Goal: Navigation & Orientation: Go to known website

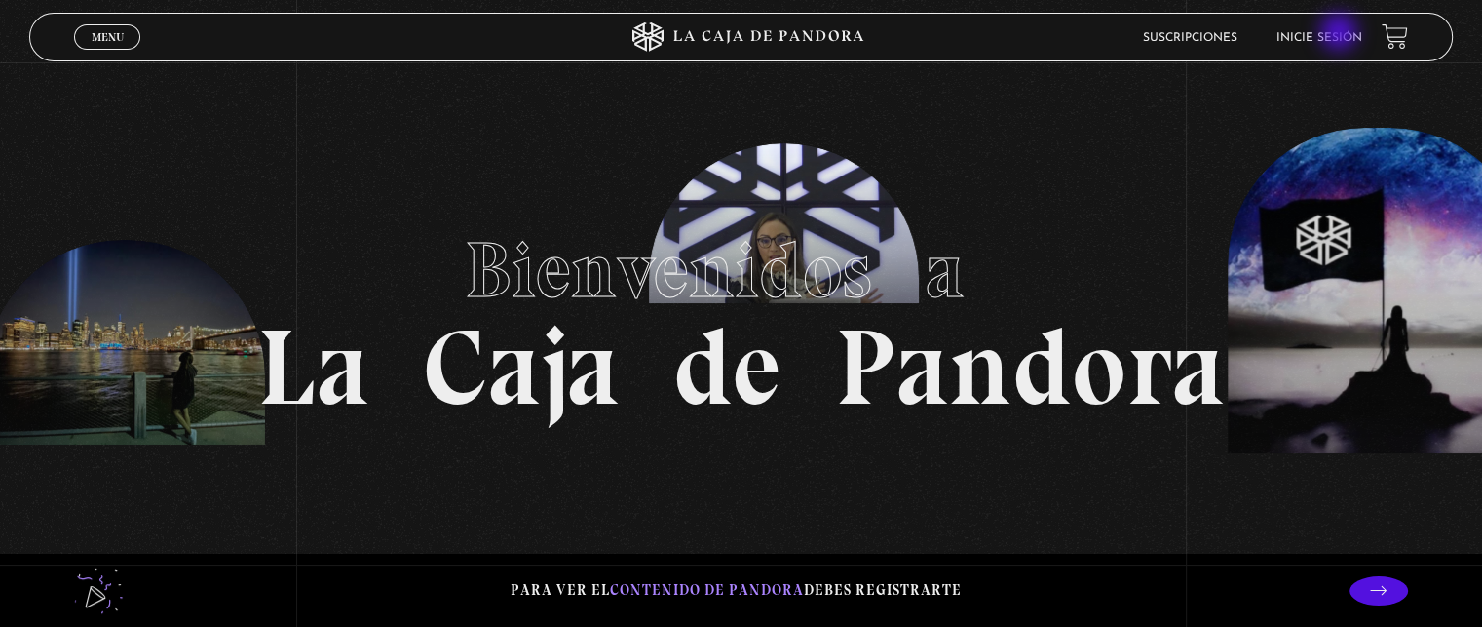
click at [1341, 34] on link "Inicie sesión" at bounding box center [1320, 38] width 86 height 12
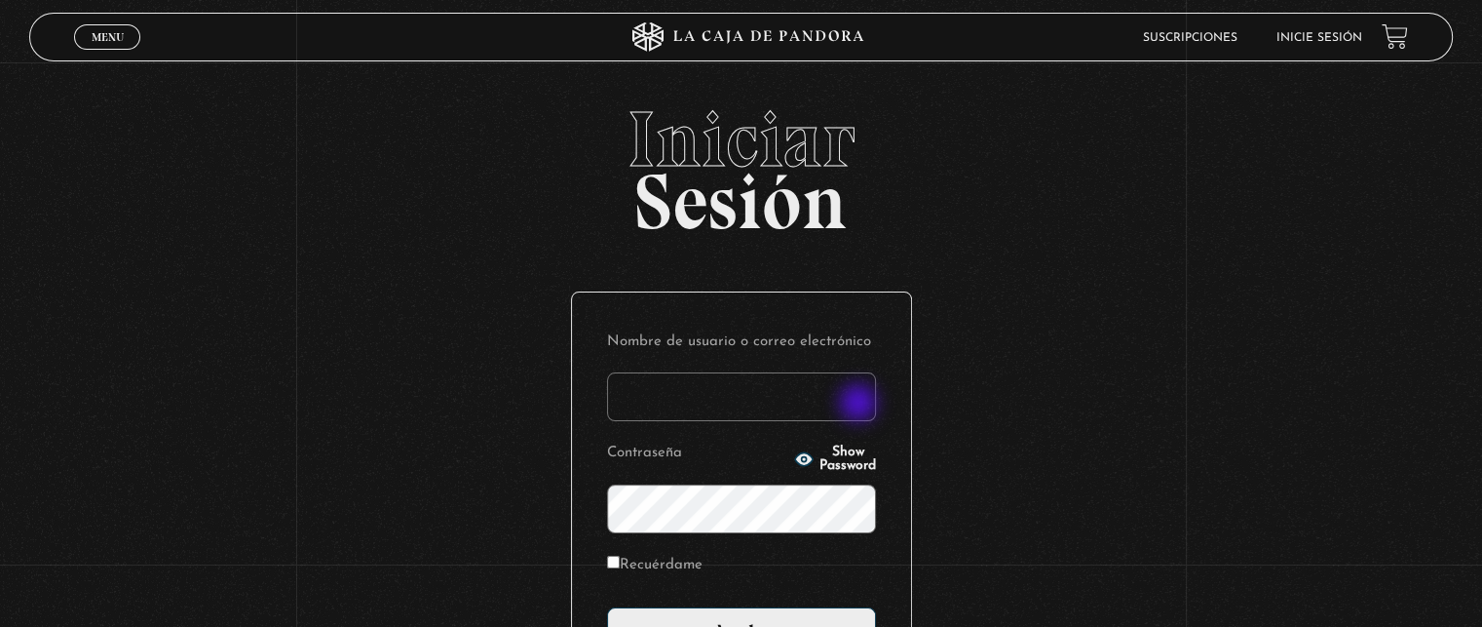
click at [860, 404] on input "Nombre de usuario o correo electrónico" at bounding box center [741, 396] width 269 height 49
type input "[EMAIL_ADDRESS][DOMAIN_NAME]"
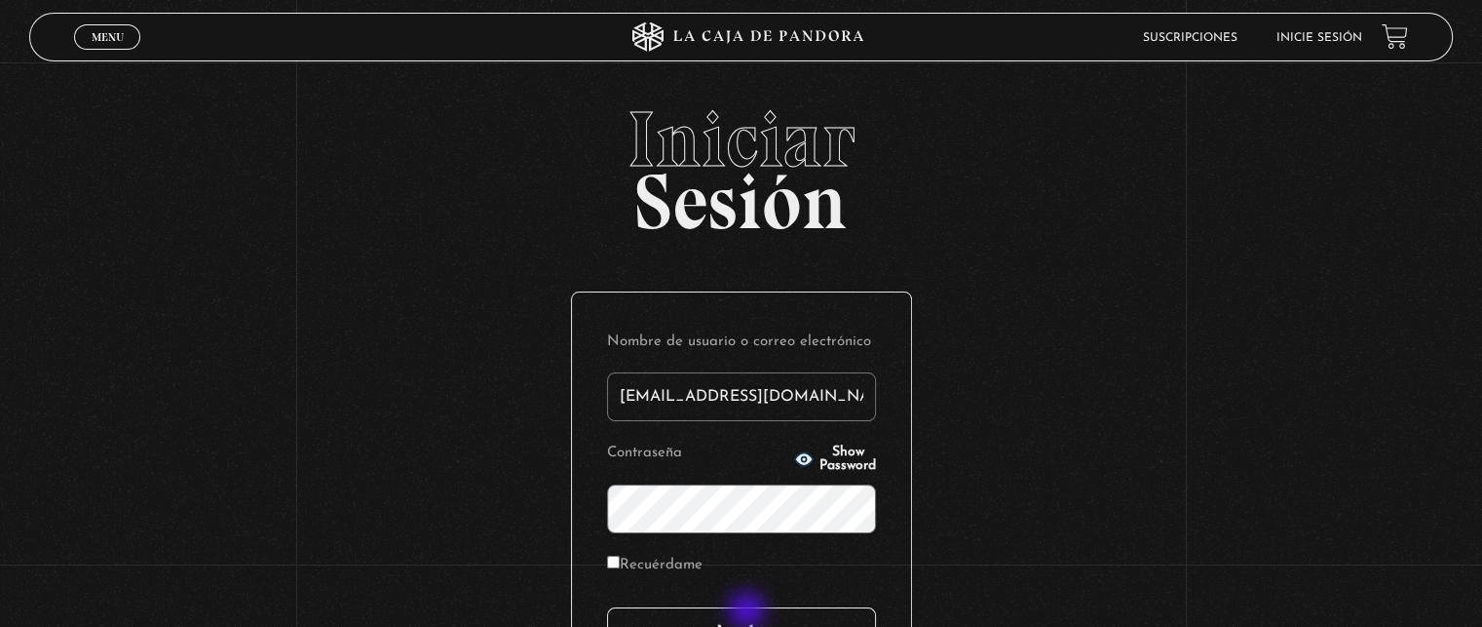
click at [748, 612] on input "Acceder" at bounding box center [741, 631] width 269 height 49
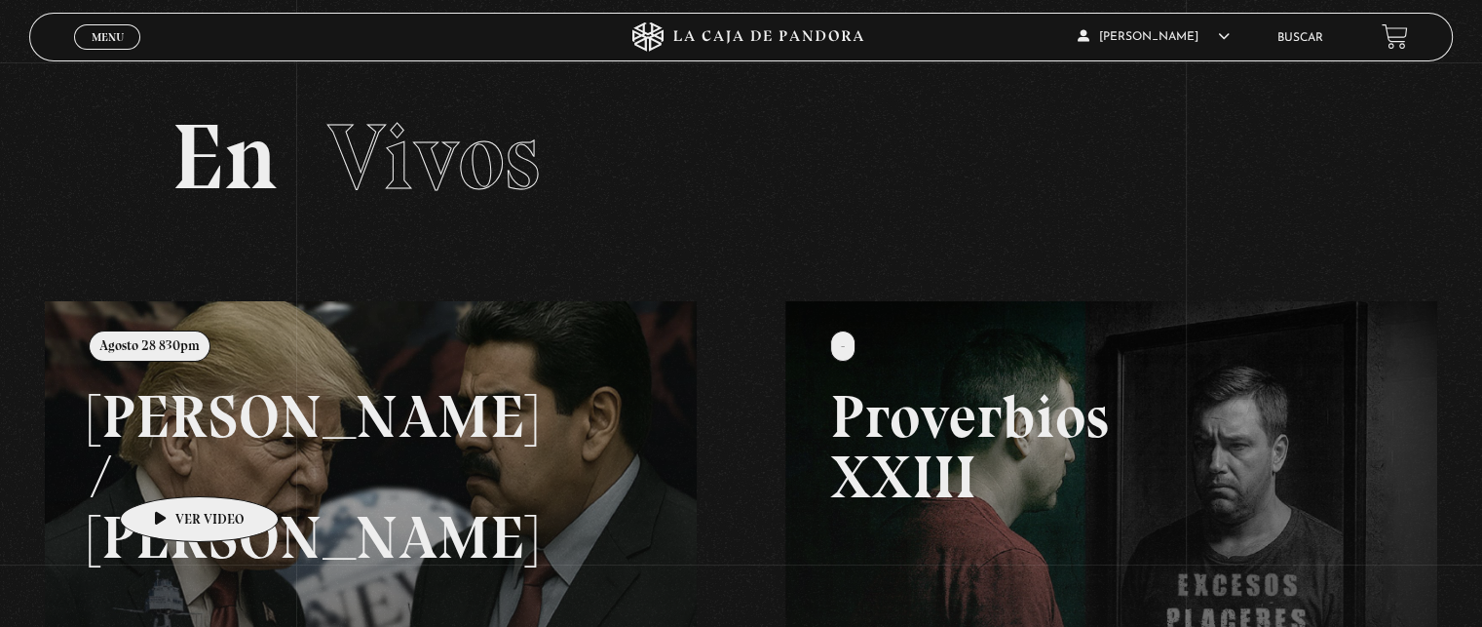
click at [214, 450] on link at bounding box center [786, 614] width 1482 height 627
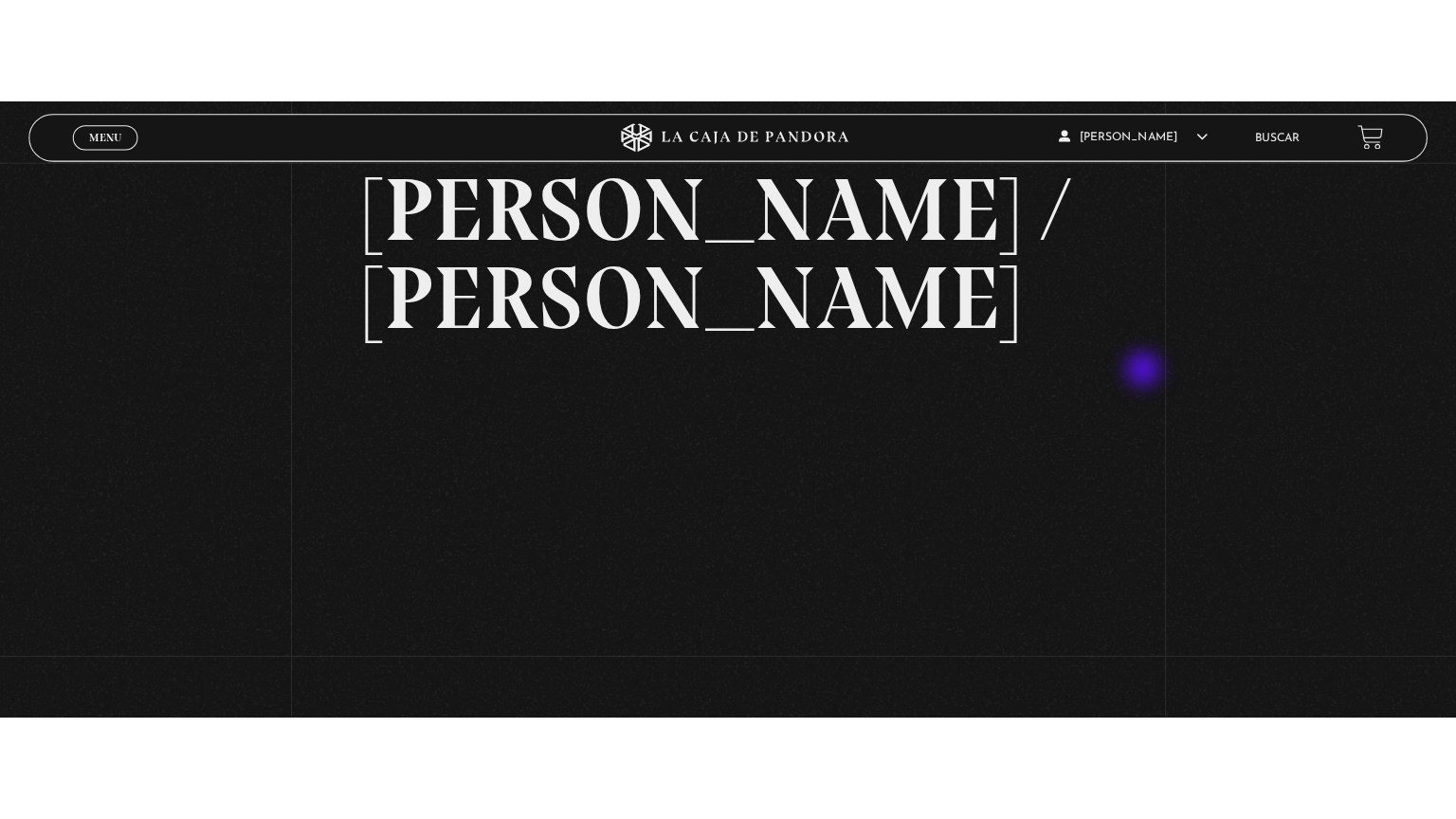
scroll to position [190, 0]
